Goal: Transaction & Acquisition: Obtain resource

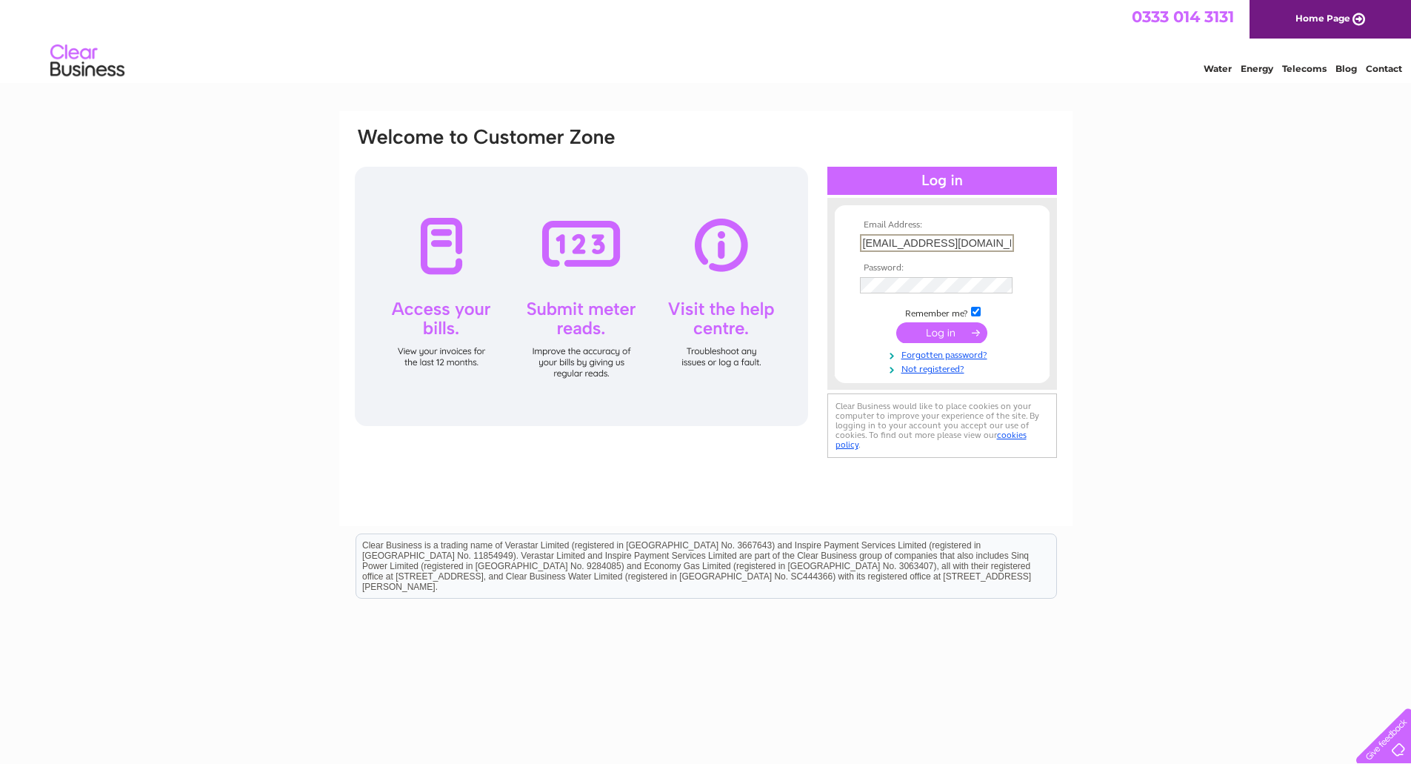
click at [990, 244] on input "accounts@sheilamaid.com" at bounding box center [937, 243] width 154 height 18
type input "accounts@nutscene.com"
click at [969, 331] on input "submit" at bounding box center [941, 331] width 91 height 21
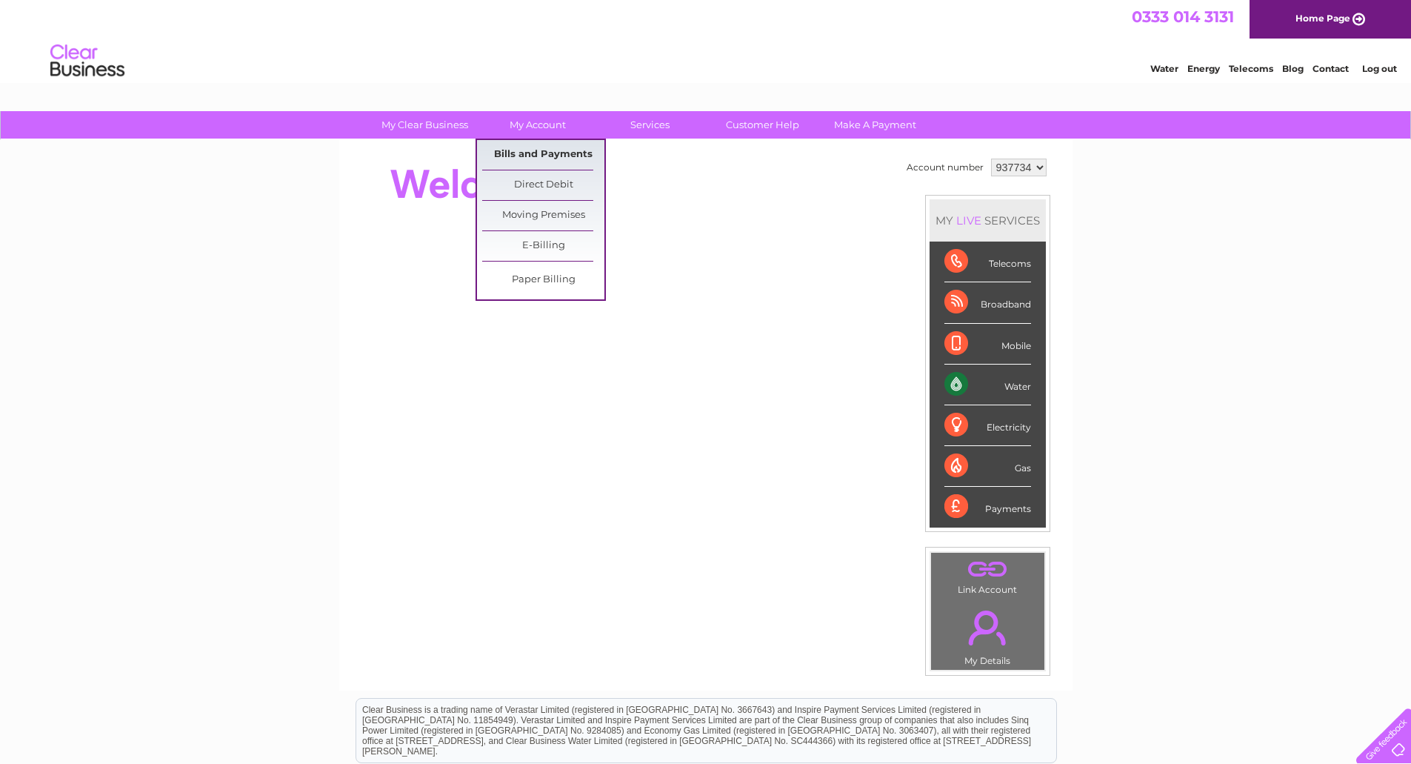
click at [538, 151] on link "Bills and Payments" at bounding box center [543, 155] width 122 height 30
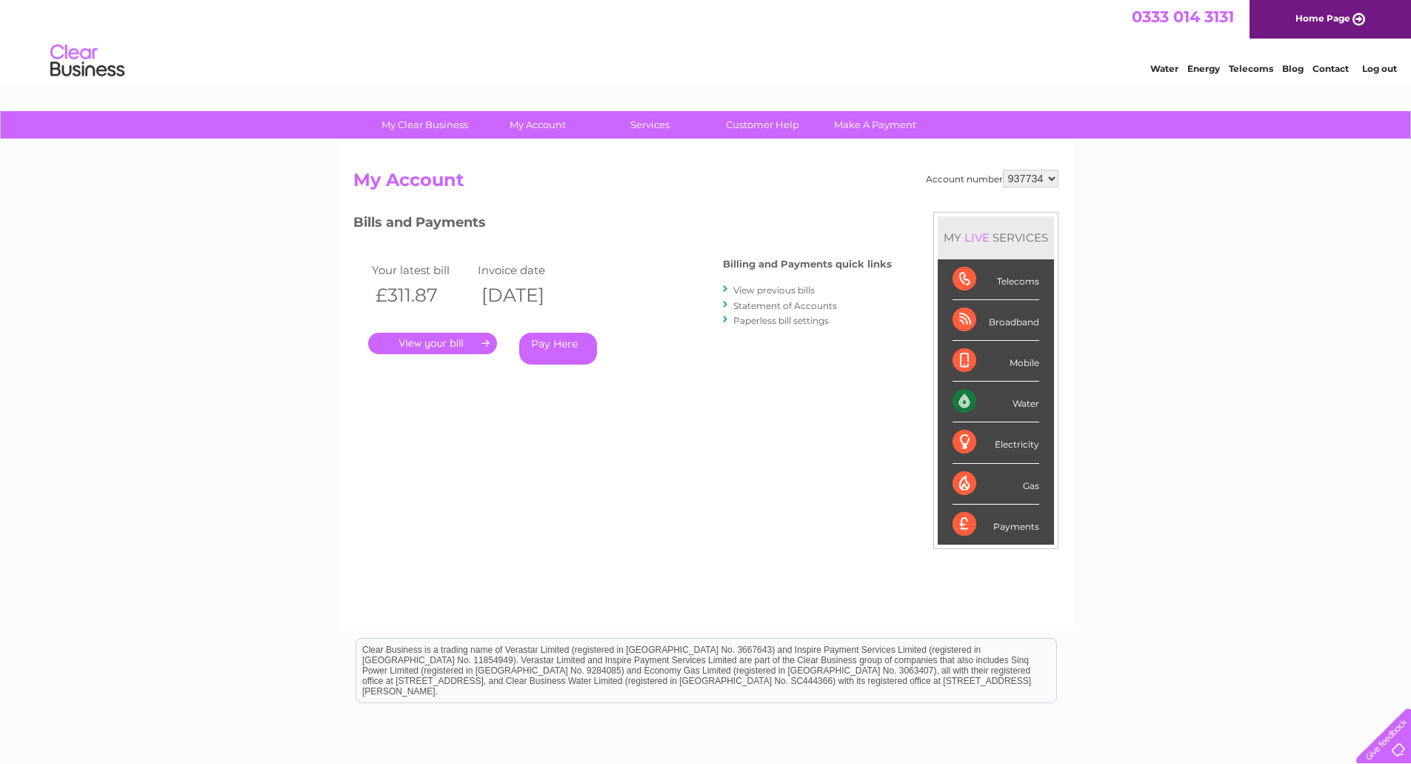
click at [436, 347] on link "." at bounding box center [432, 343] width 129 height 21
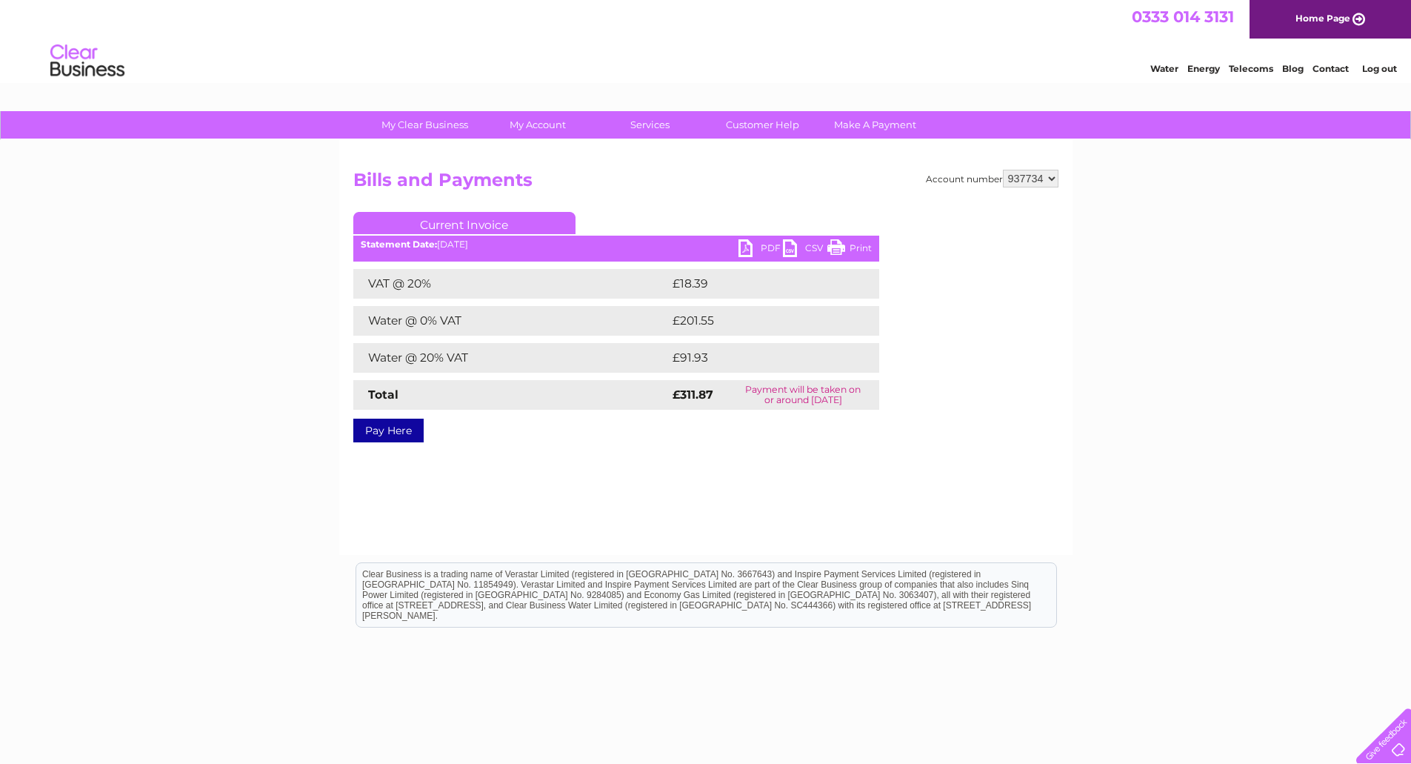
click at [745, 246] on link "PDF" at bounding box center [760, 249] width 44 height 21
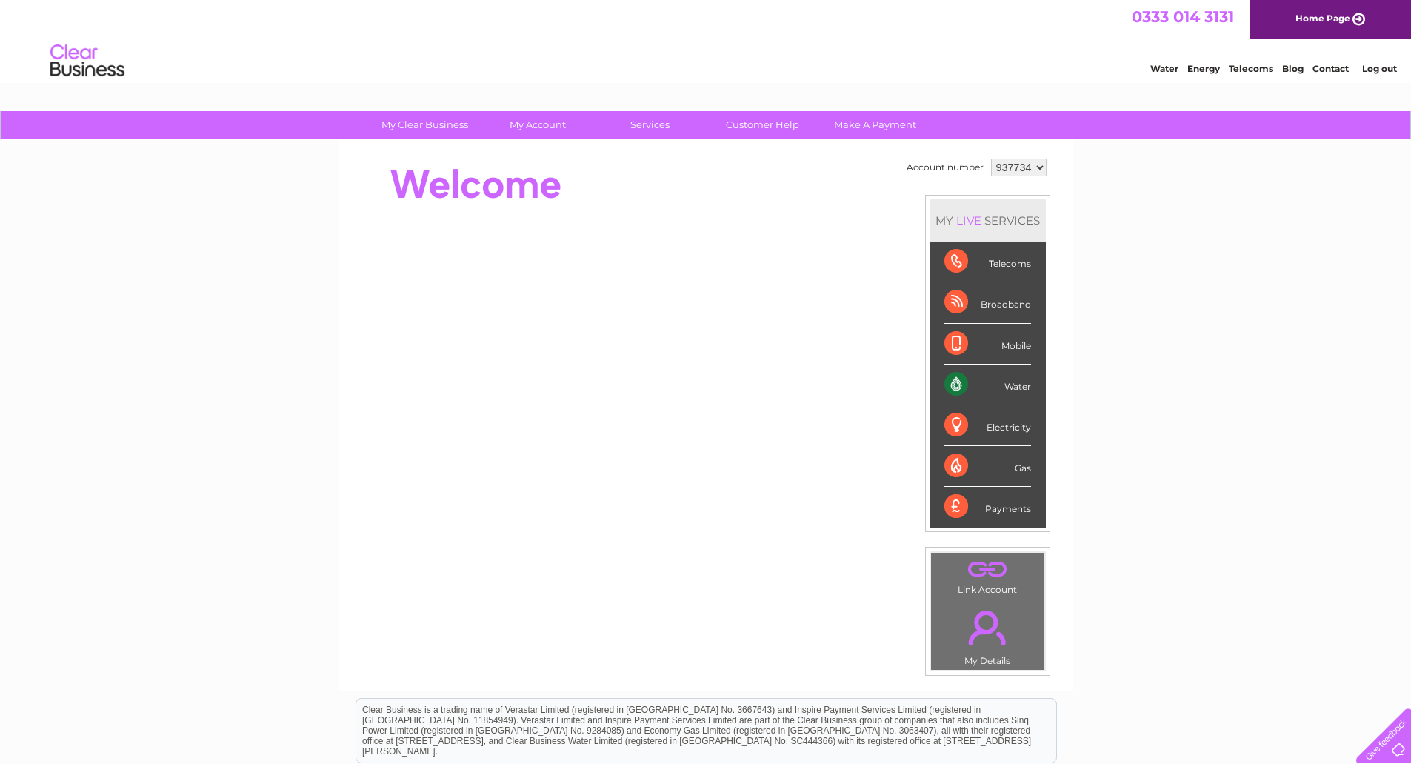
click at [1386, 65] on link "Log out" at bounding box center [1379, 68] width 35 height 11
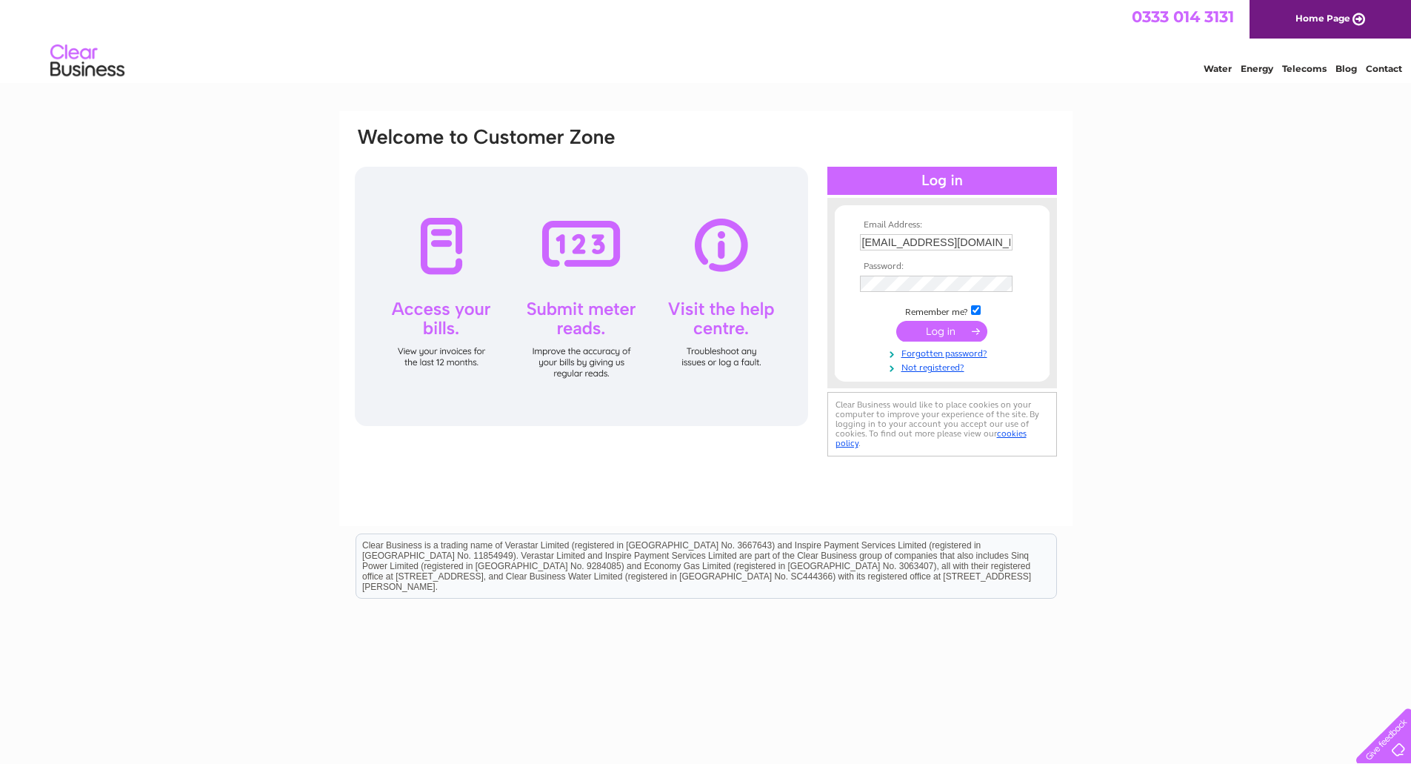
click at [950, 239] on input "accounts@nutscene.com" at bounding box center [936, 242] width 153 height 16
type input "accounts@sheilamaid.com"
click at [946, 327] on input "submit" at bounding box center [941, 331] width 91 height 21
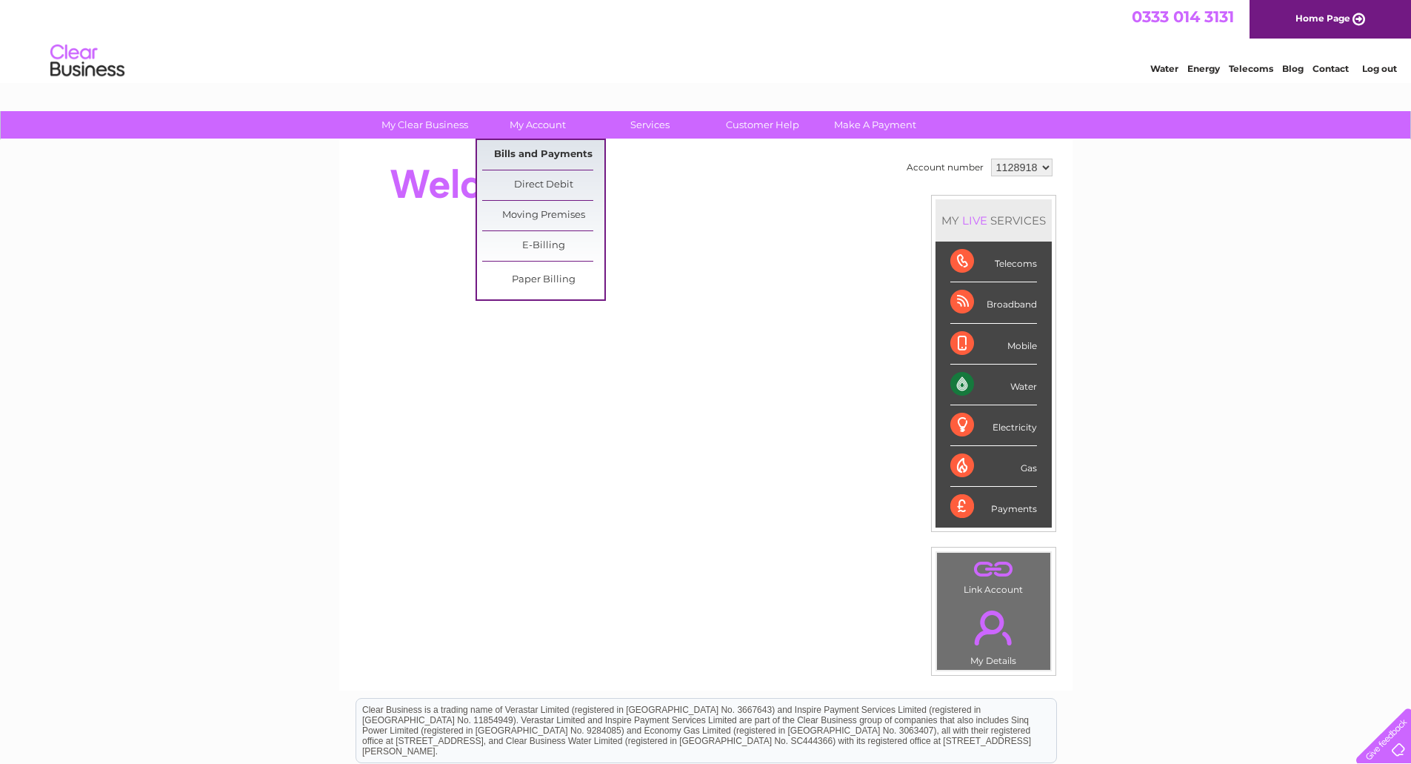
click at [544, 150] on link "Bills and Payments" at bounding box center [543, 155] width 122 height 30
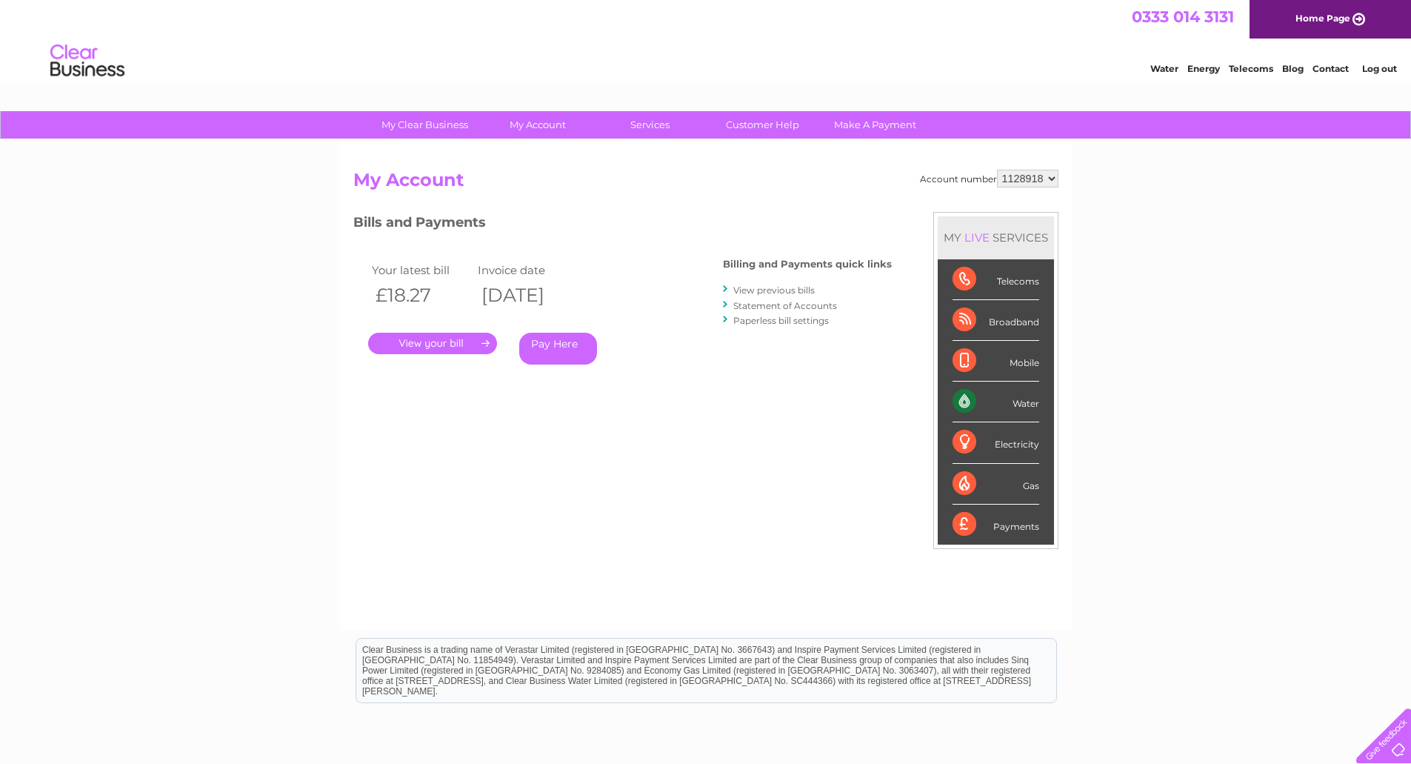
click at [438, 344] on link "." at bounding box center [432, 343] width 129 height 21
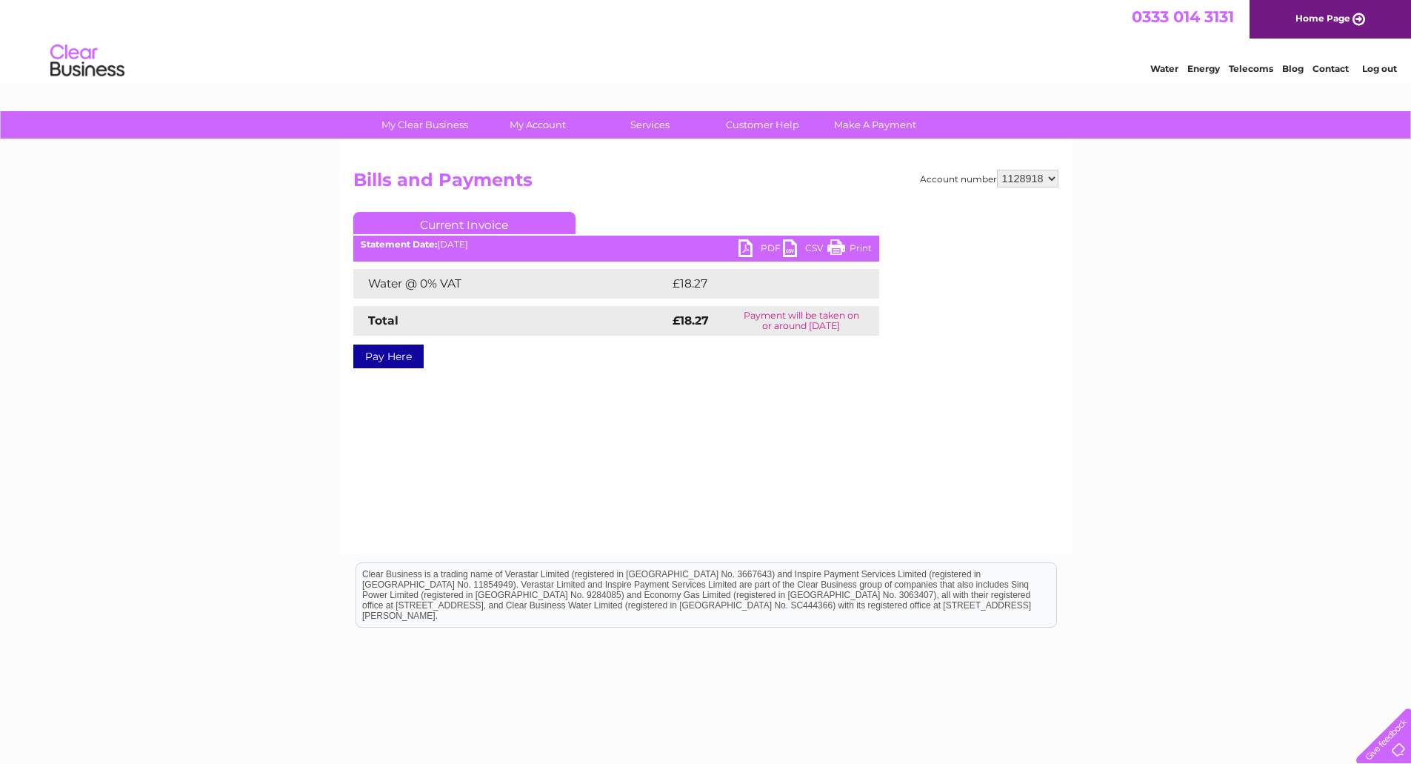
click at [744, 250] on link "PDF" at bounding box center [760, 249] width 44 height 21
